Goal: Find specific page/section: Find specific page/section

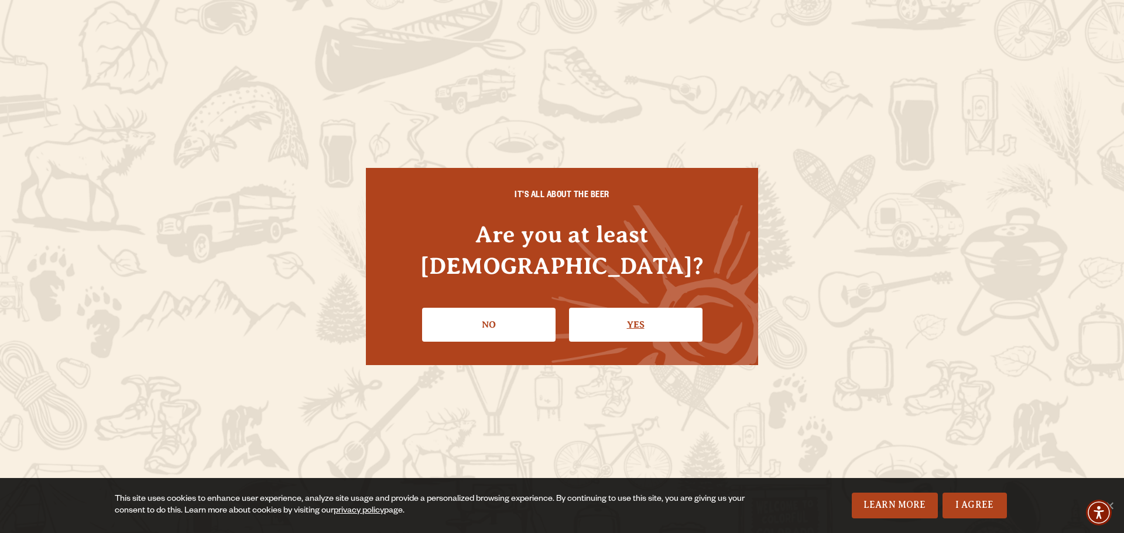
click at [595, 308] on link "Yes" at bounding box center [636, 325] width 134 height 34
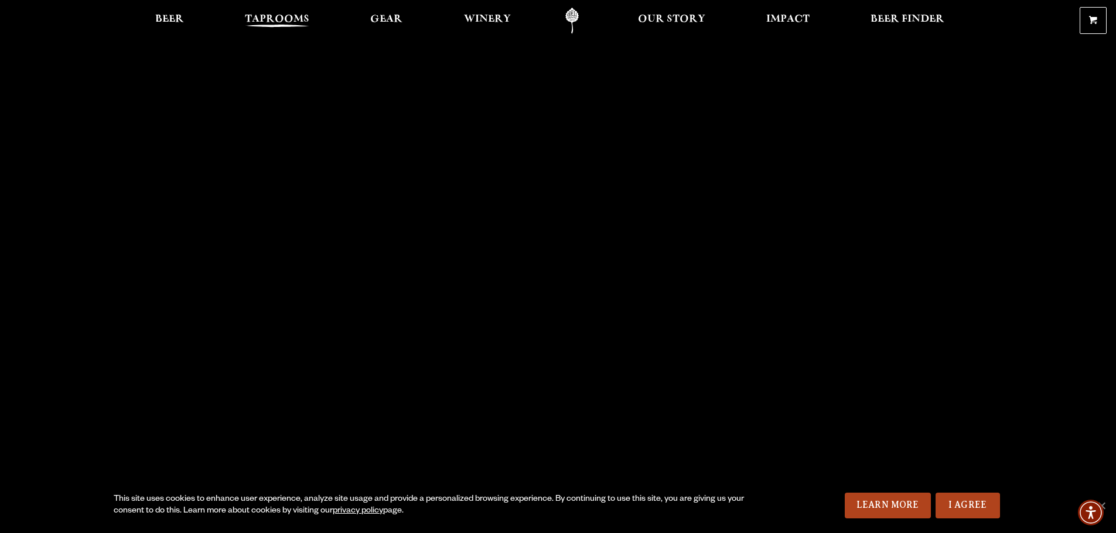
click at [280, 10] on link "Taprooms" at bounding box center [277, 21] width 80 height 26
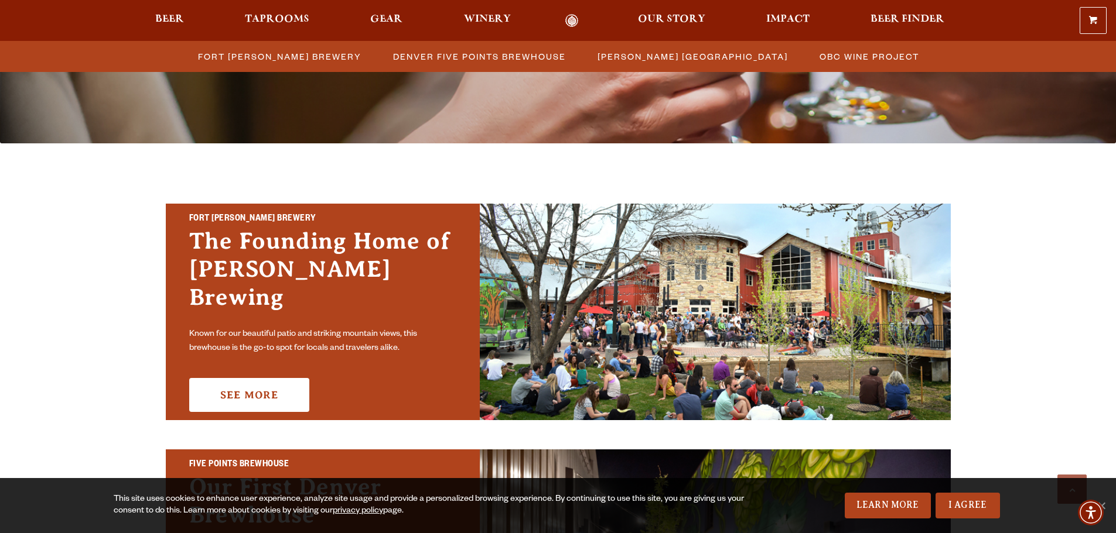
scroll to position [117, 0]
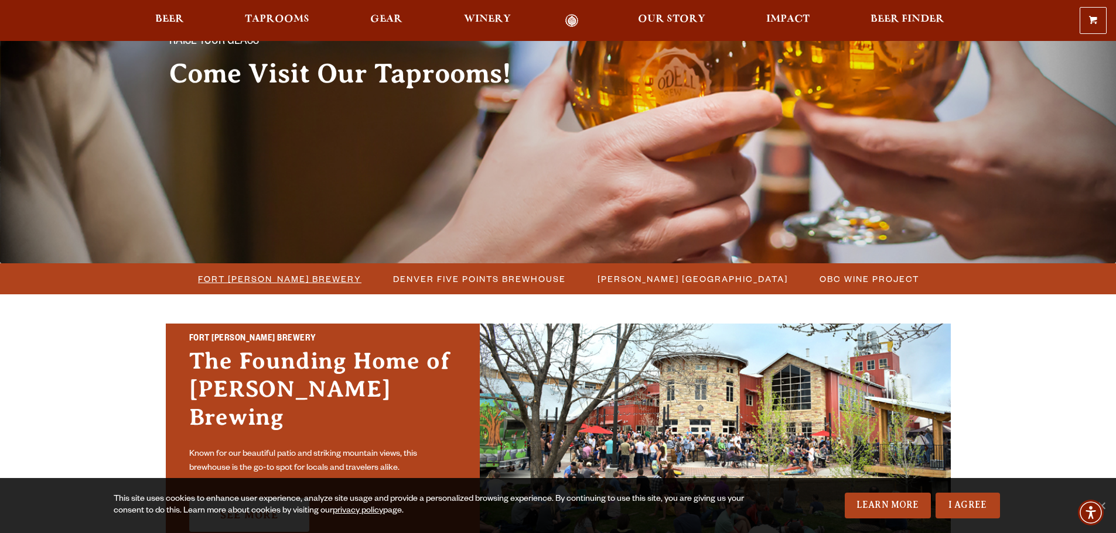
click at [281, 281] on span "Fort [PERSON_NAME] Brewery" at bounding box center [279, 279] width 163 height 17
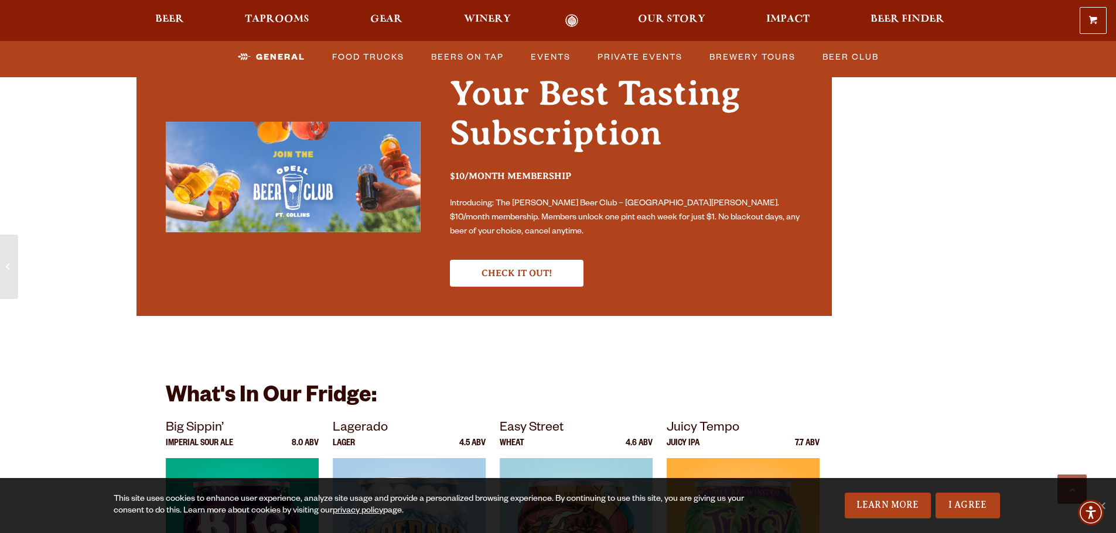
scroll to position [4001, 0]
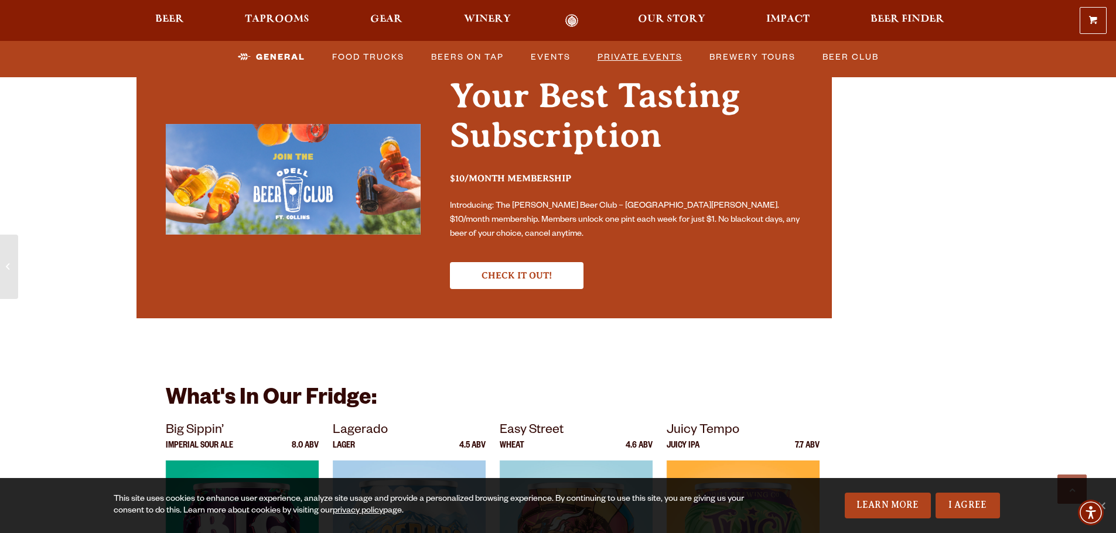
click at [639, 47] on link "Private Events" at bounding box center [640, 57] width 94 height 27
